Goal: Information Seeking & Learning: Learn about a topic

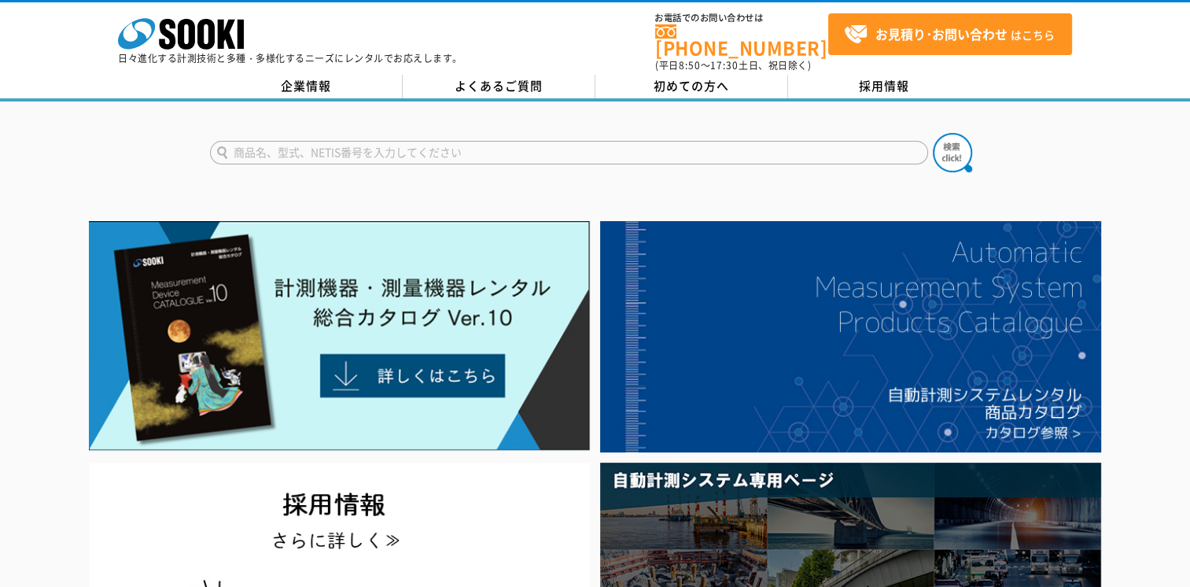
click at [368, 141] on input "text" at bounding box center [569, 153] width 718 height 24
type input "RL-200/2S"
click at [933, 133] on button at bounding box center [952, 152] width 39 height 39
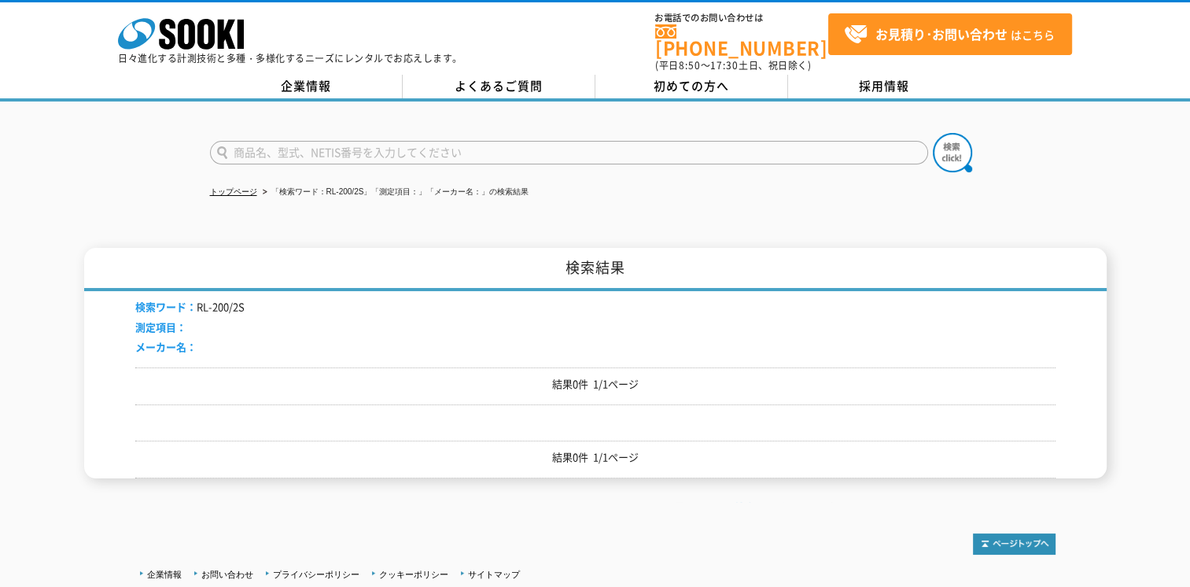
click at [376, 141] on input "text" at bounding box center [569, 153] width 718 height 24
type input "RL-200"
click at [937, 144] on img at bounding box center [952, 152] width 39 height 39
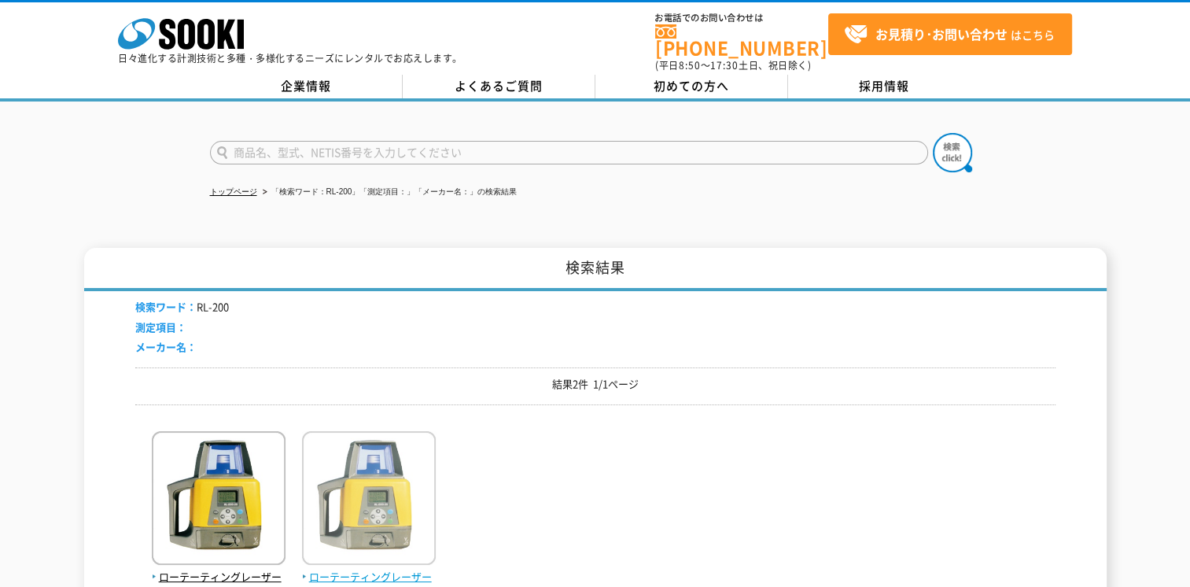
click at [406, 519] on img at bounding box center [369, 500] width 134 height 138
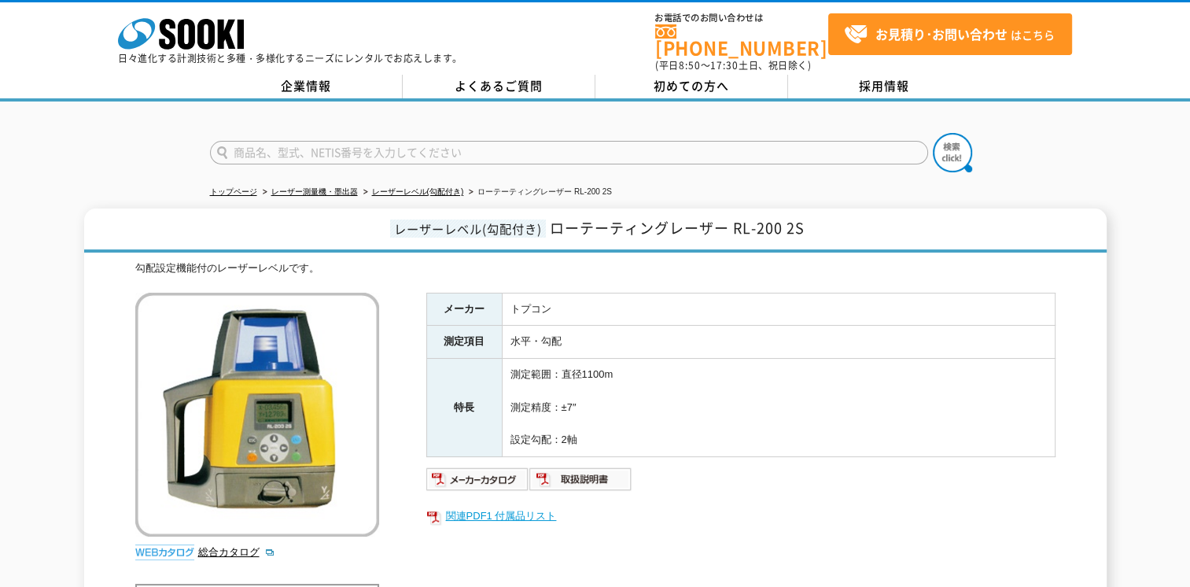
click at [548, 506] on link "関連PDF1 付属品リスト" at bounding box center [740, 516] width 629 height 20
click at [450, 141] on input "text" at bounding box center [569, 153] width 718 height 24
type input "LN-150"
click at [933, 133] on button at bounding box center [952, 152] width 39 height 39
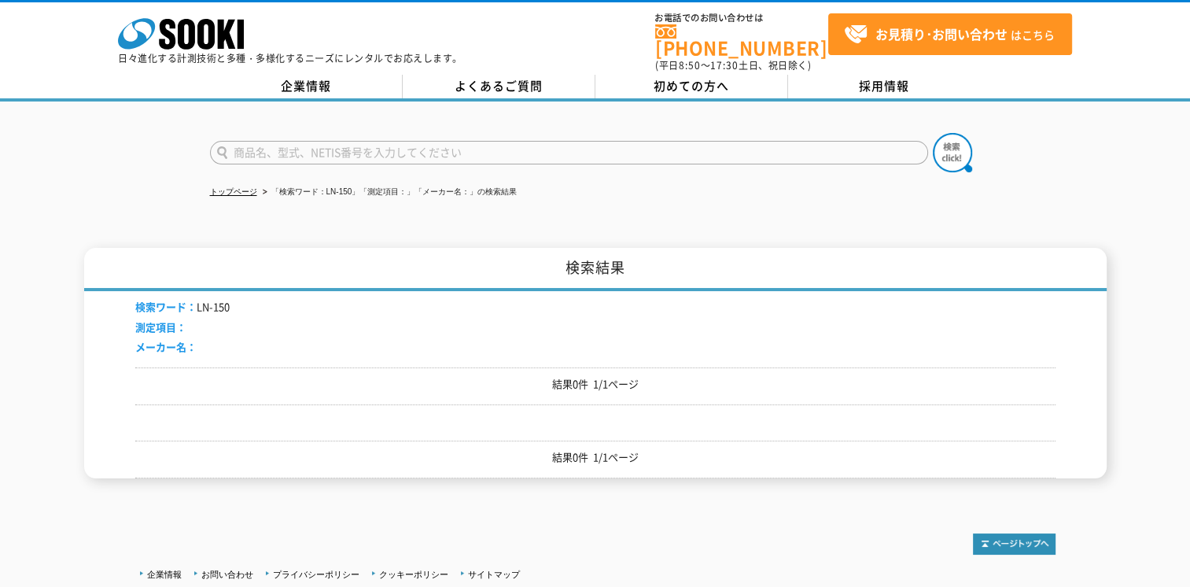
click at [331, 149] on input "text" at bounding box center [569, 153] width 718 height 24
type input "LN-100"
click at [249, 187] on link "トップページ" at bounding box center [233, 191] width 47 height 9
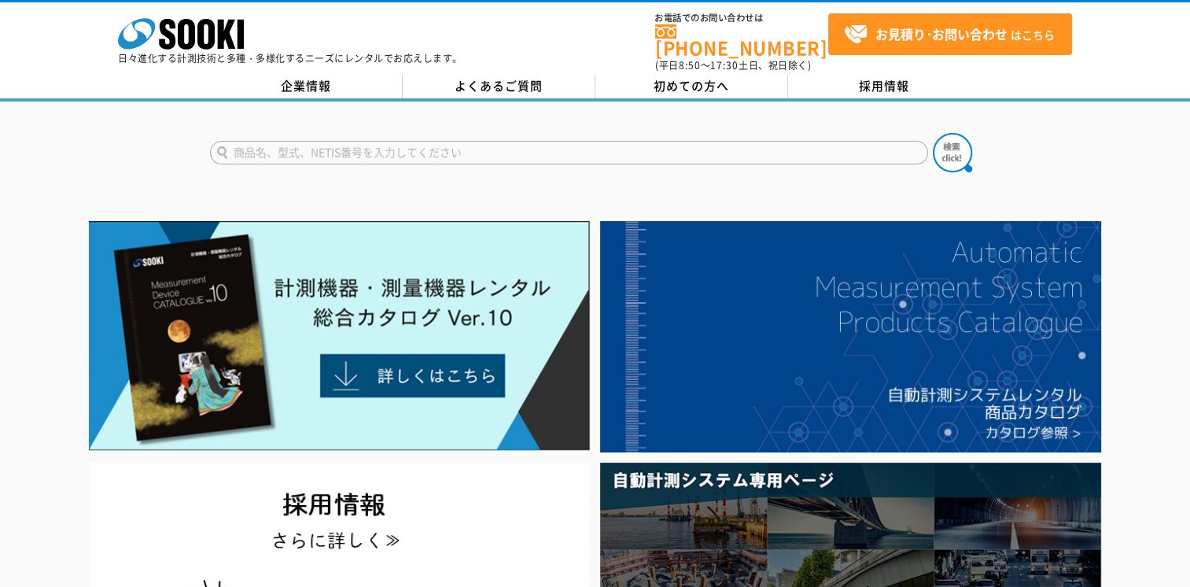
click at [553, 146] on input "text" at bounding box center [569, 153] width 718 height 24
type input "LN-150"
click at [954, 134] on img at bounding box center [952, 152] width 39 height 39
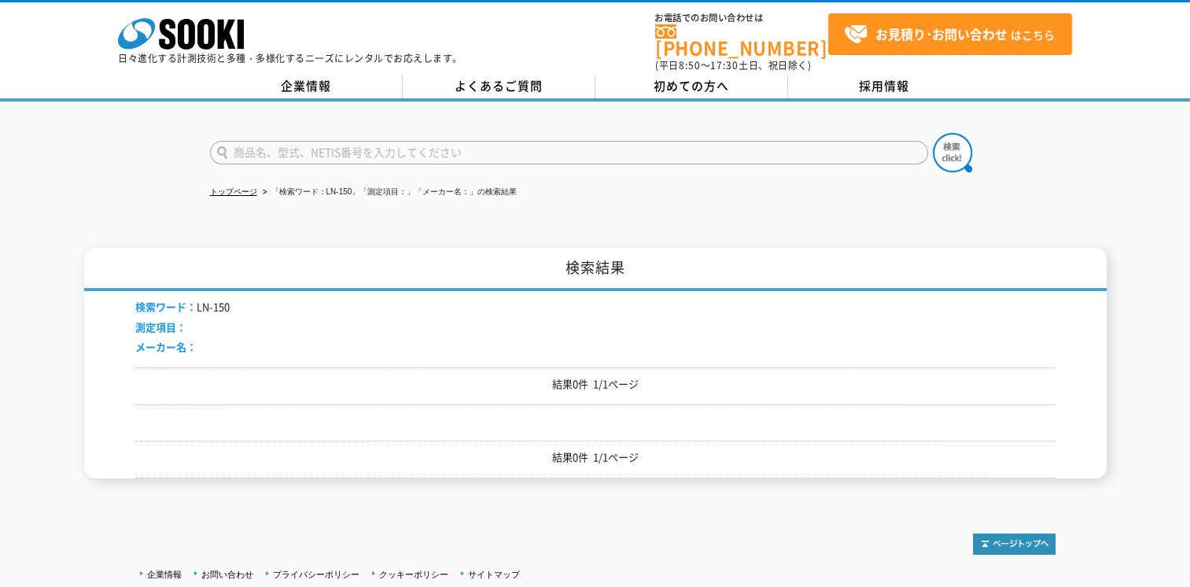
click at [801, 142] on input "text" at bounding box center [569, 153] width 718 height 24
click at [252, 147] on input "LN-" at bounding box center [569, 153] width 718 height 24
click at [260, 149] on input "LN-" at bounding box center [569, 153] width 718 height 24
click at [264, 165] on div "Layout Navigator LN-100" at bounding box center [359, 175] width 297 height 20
type input "Layout Navigator LN-100"
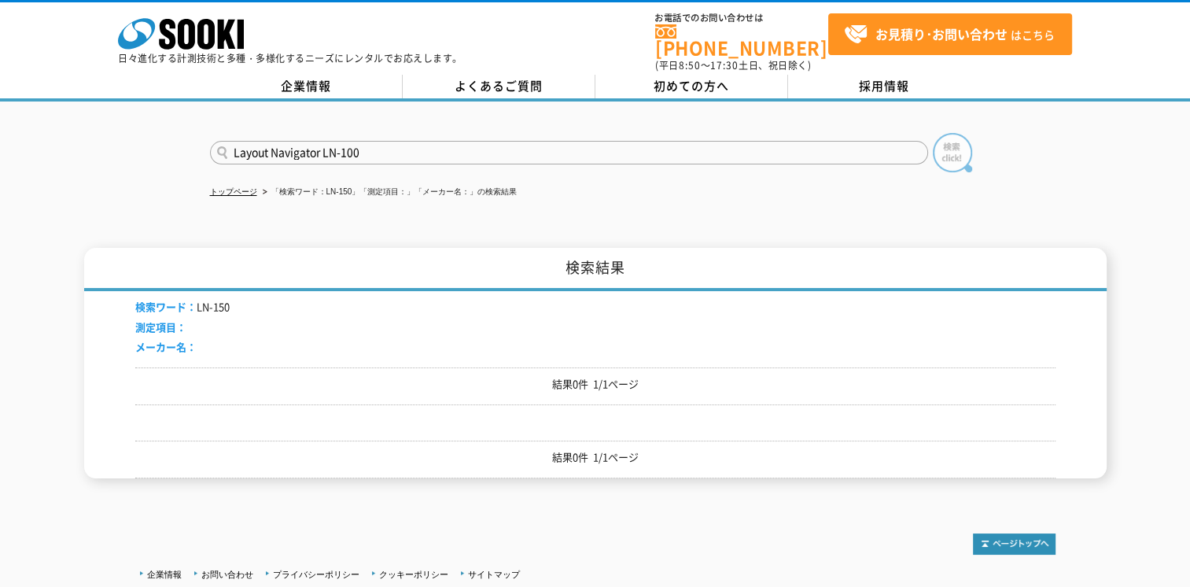
click at [953, 148] on img at bounding box center [952, 152] width 39 height 39
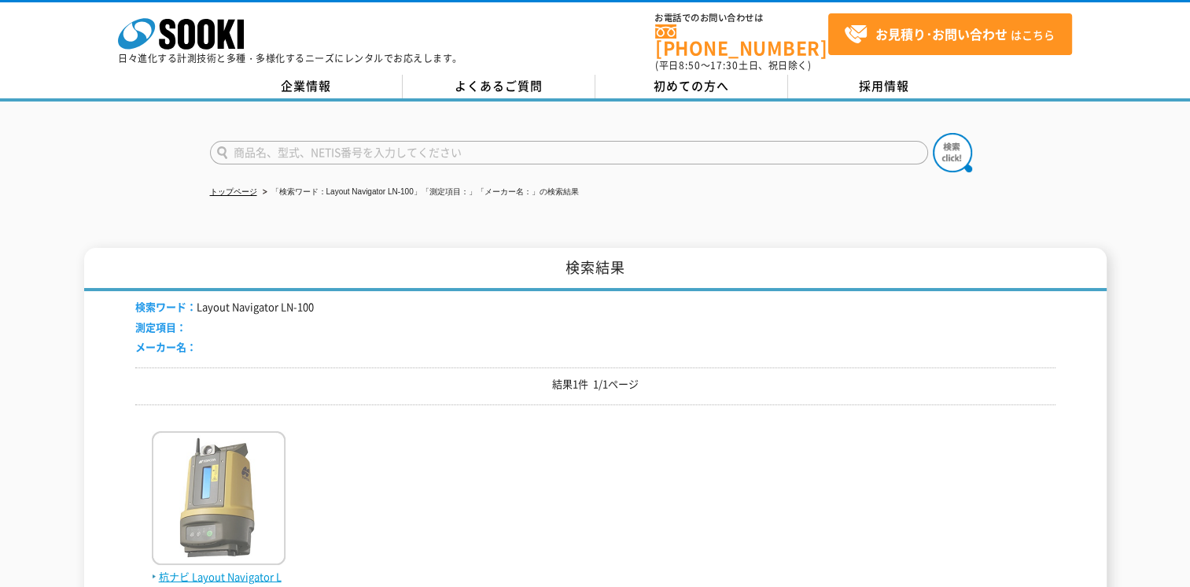
click at [271, 569] on span "杭ナビ Layout Navigator LN-100※取扱終了" at bounding box center [219, 585] width 134 height 33
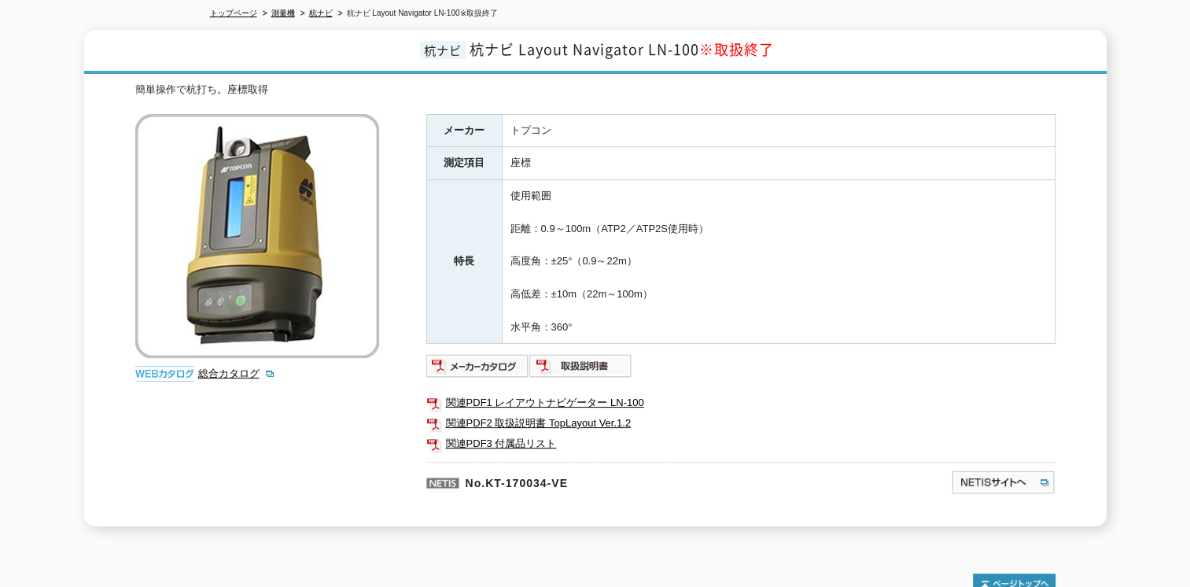
scroll to position [201, 0]
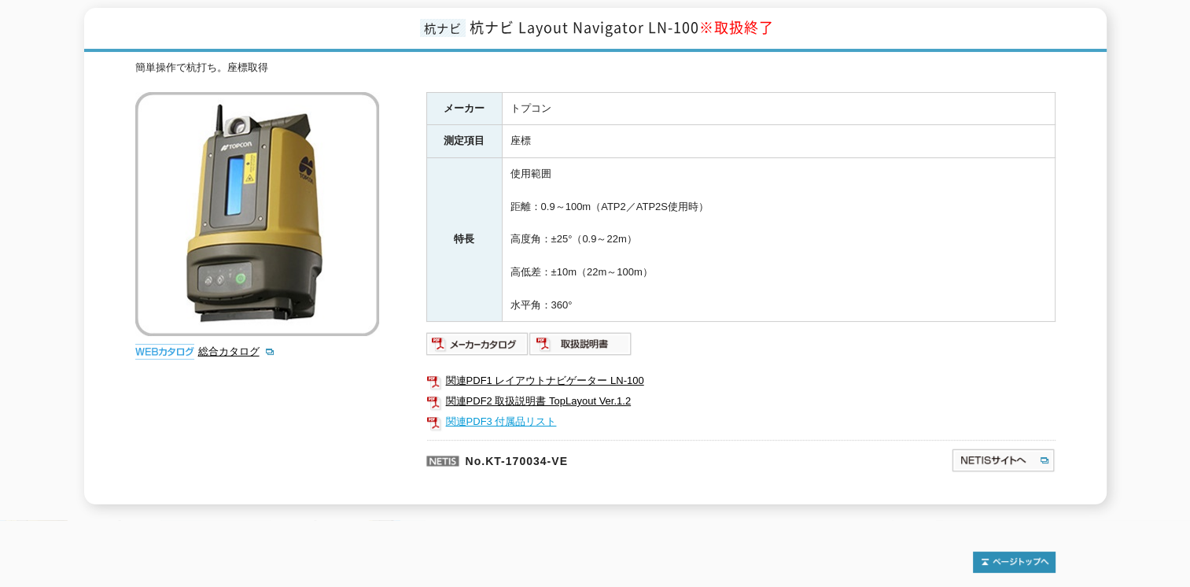
click at [546, 412] on link "関連PDF3 付属品リスト" at bounding box center [740, 422] width 629 height 20
